Goal: Information Seeking & Learning: Understand process/instructions

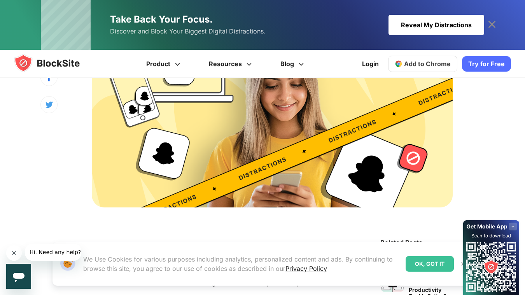
scroll to position [213, 0]
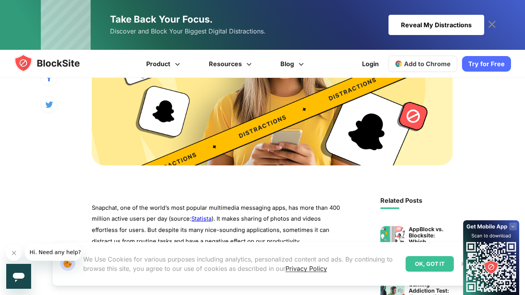
click at [417, 259] on div "OK, GOT IT" at bounding box center [430, 264] width 48 height 16
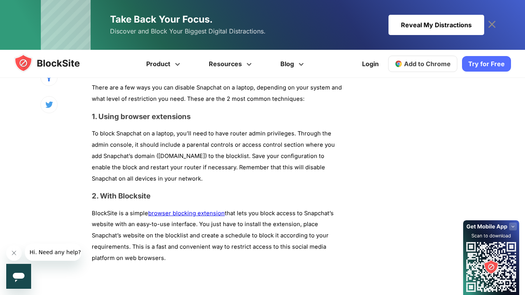
scroll to position [2176, 0]
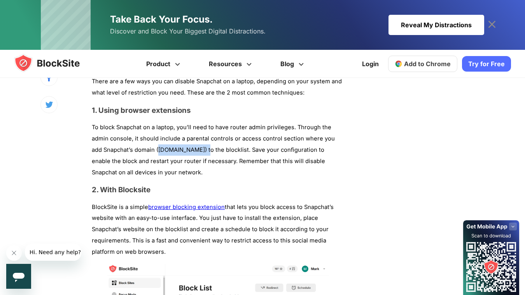
drag, startPoint x: 199, startPoint y: 136, endPoint x: 147, endPoint y: 138, distance: 52.2
click at [147, 138] on p "To block Snapchat on a laptop, you’ll need to have router admin privileges. Thr…" at bounding box center [218, 150] width 253 height 56
copy p "www.snapchat.com"
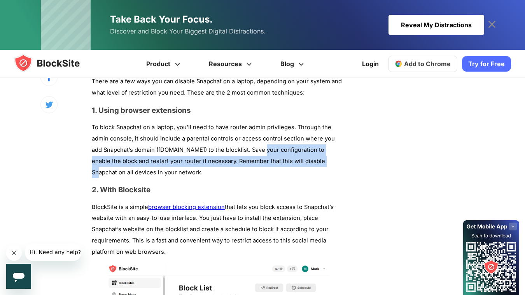
drag, startPoint x: 252, startPoint y: 135, endPoint x: 301, endPoint y: 145, distance: 49.2
click at [301, 145] on p "To block Snapchat on a laptop, you’ll need to have router admin privileges. Thr…" at bounding box center [218, 150] width 253 height 56
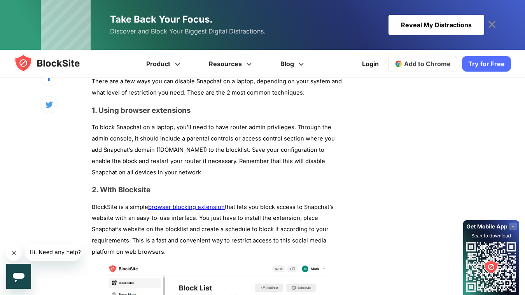
click at [291, 161] on p "To block Snapchat on a laptop, you’ll need to have router admin privileges. Thr…" at bounding box center [218, 150] width 253 height 56
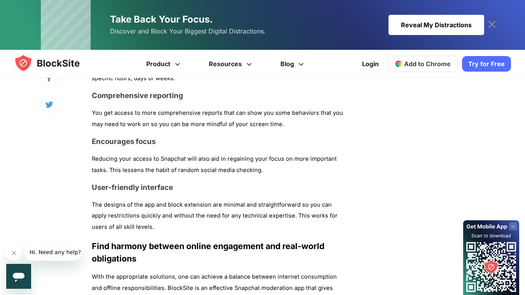
scroll to position [2597, 0]
